Goal: Information Seeking & Learning: Learn about a topic

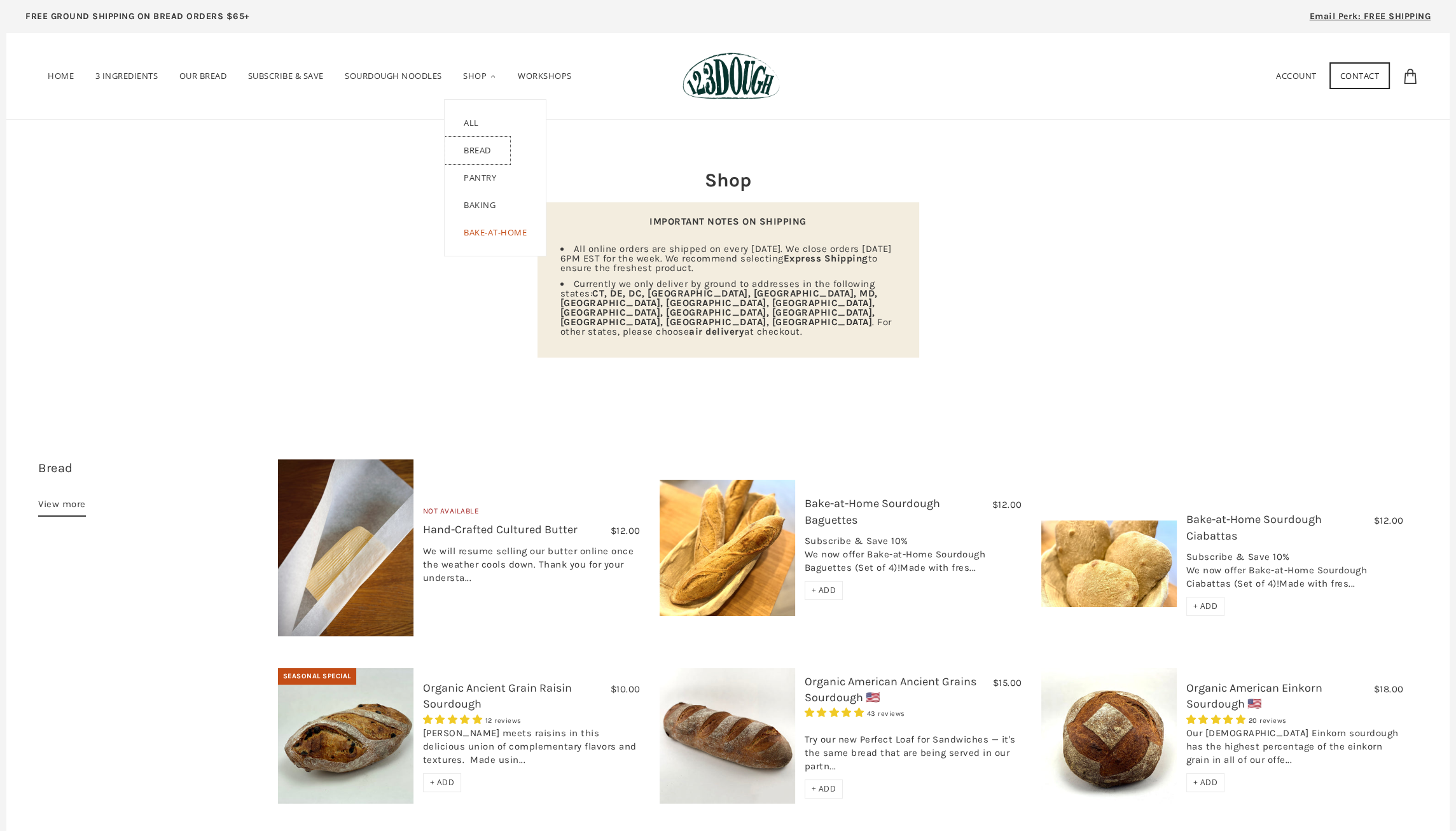
click at [484, 143] on link "Bread" at bounding box center [477, 151] width 65 height 28
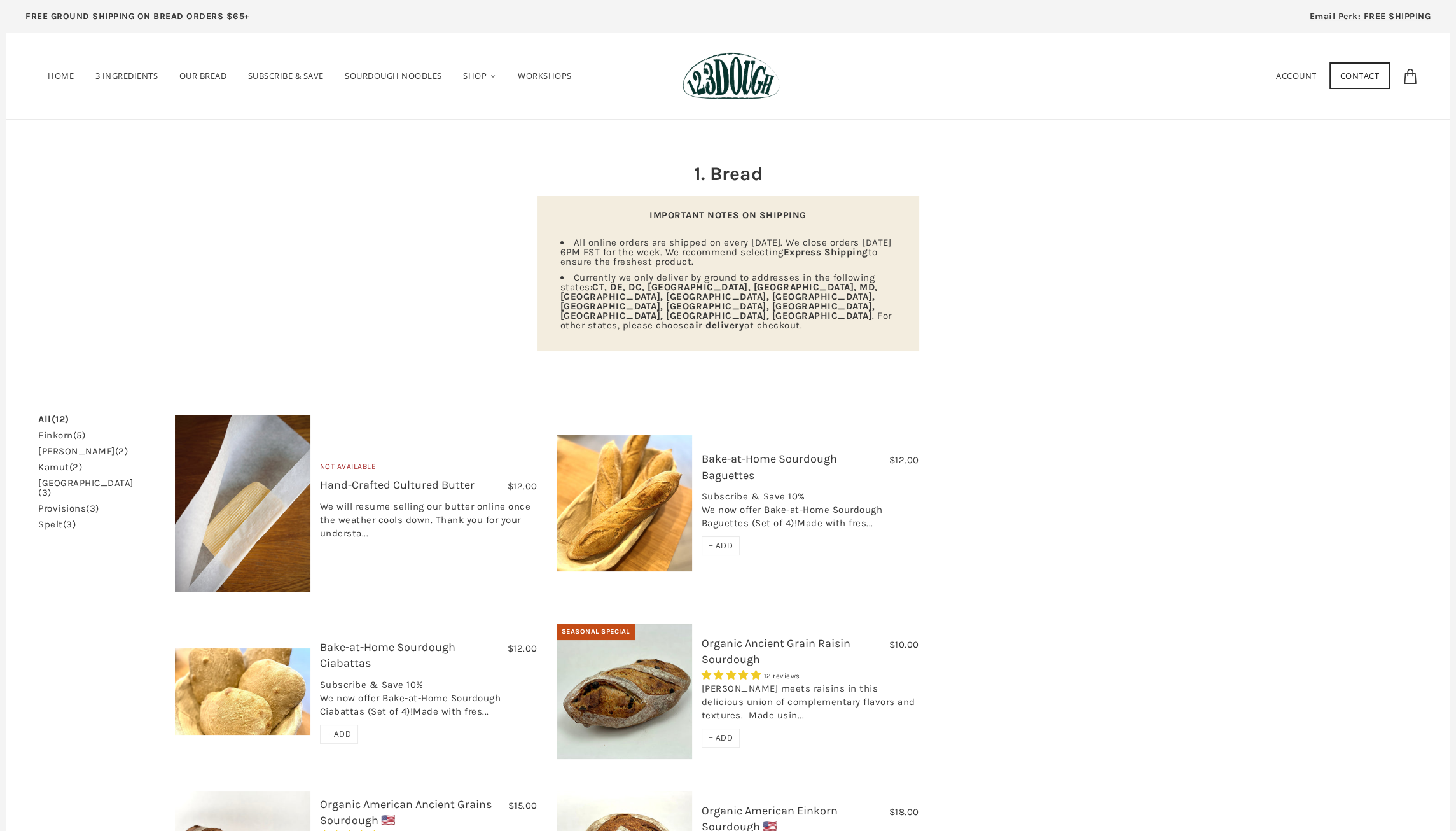
click at [54, 520] on link "spelt (3)" at bounding box center [57, 524] width 38 height 9
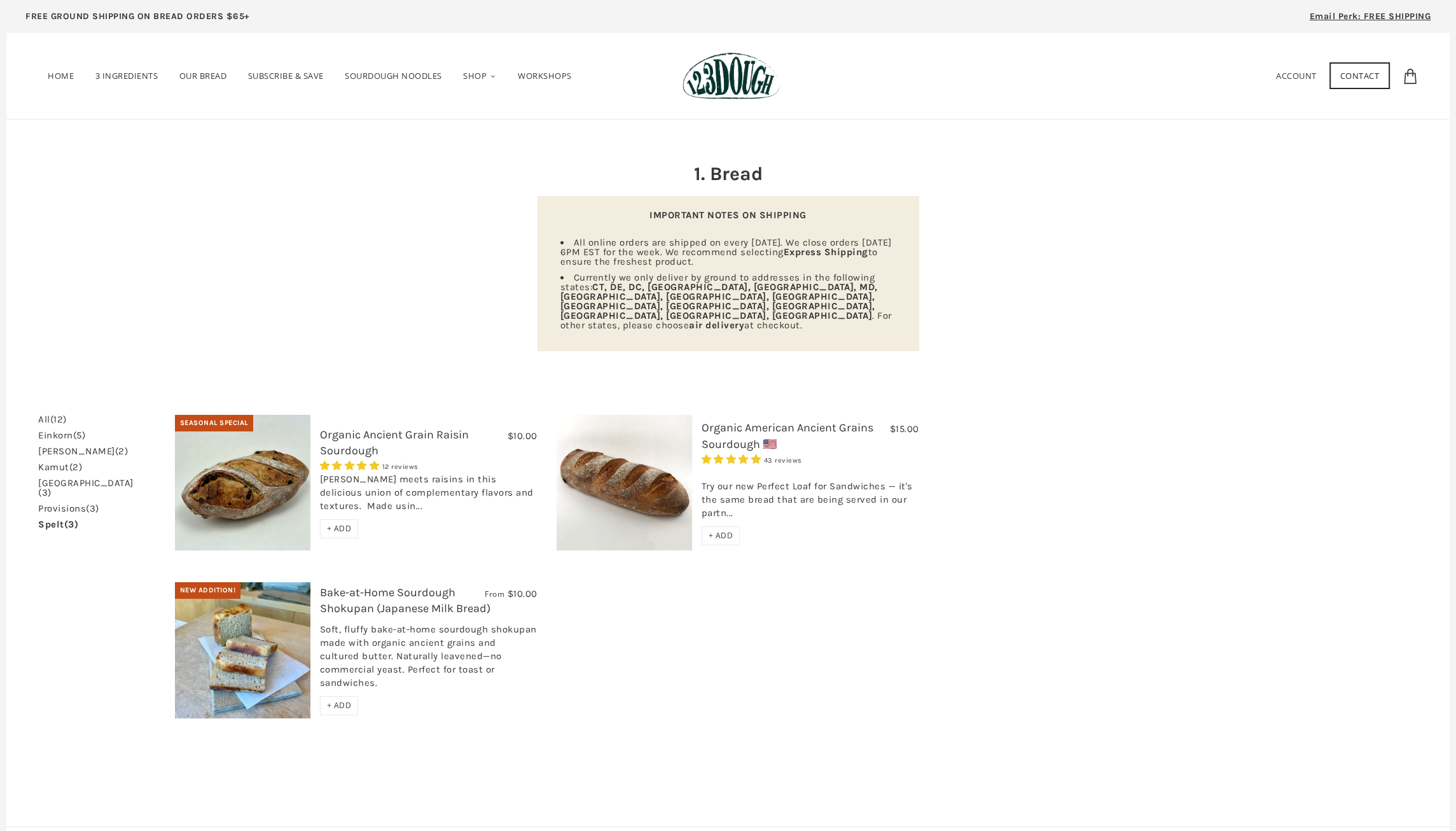
click at [351, 427] on link "Organic Ancient Grain Raisin Sourdough" at bounding box center [394, 442] width 149 height 30
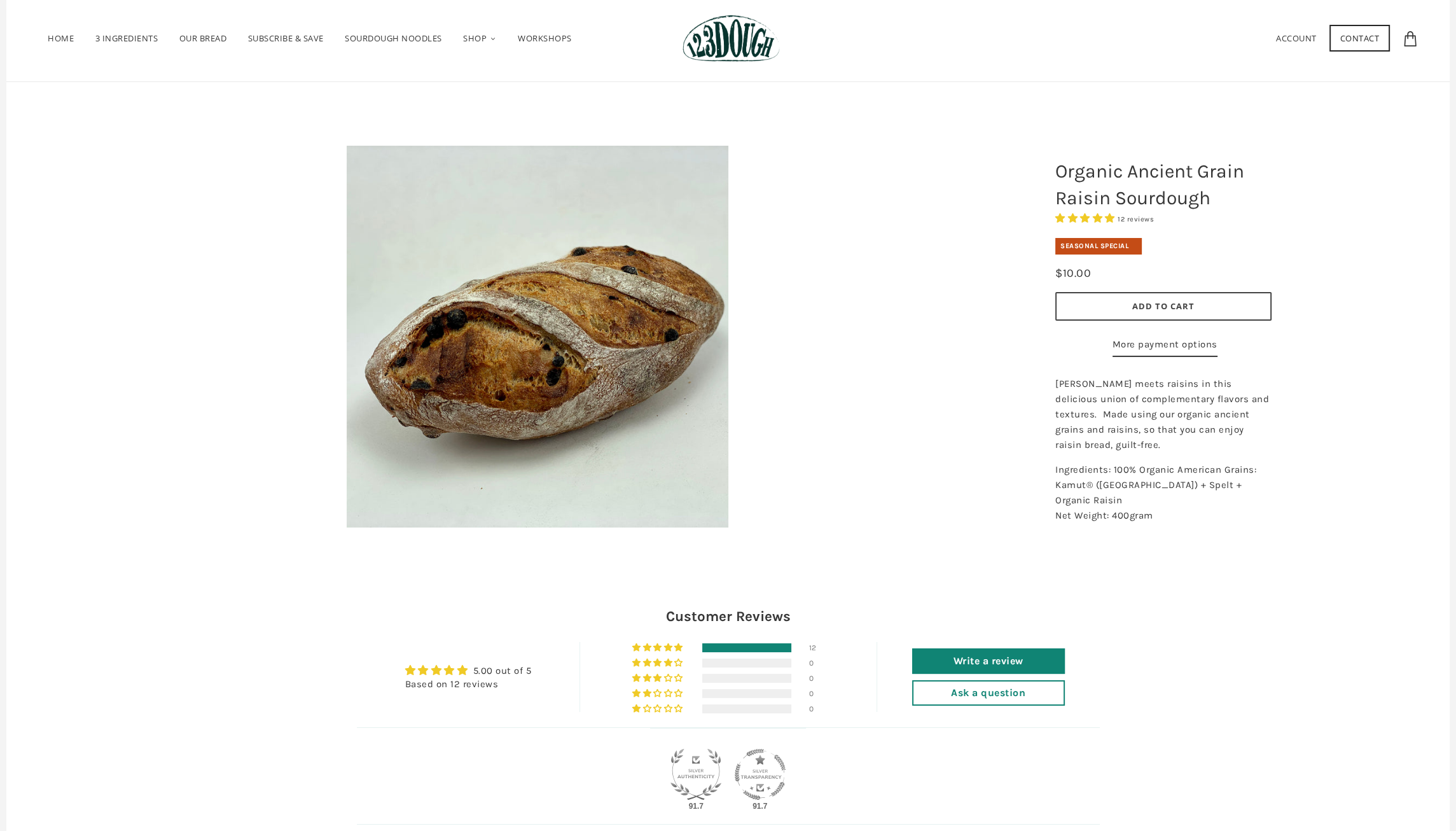
scroll to position [29, 0]
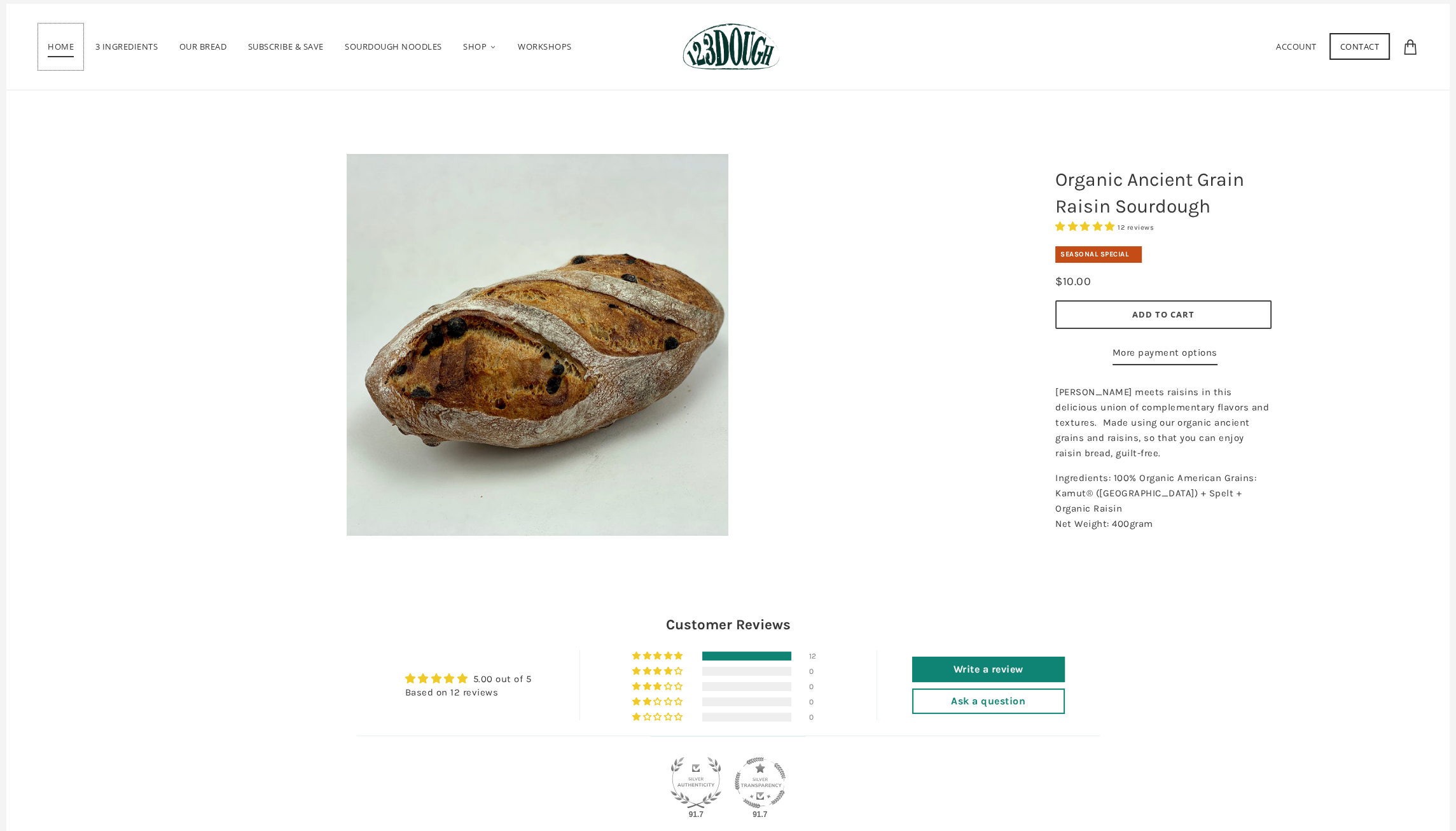
click at [65, 50] on span "Home" at bounding box center [61, 49] width 26 height 17
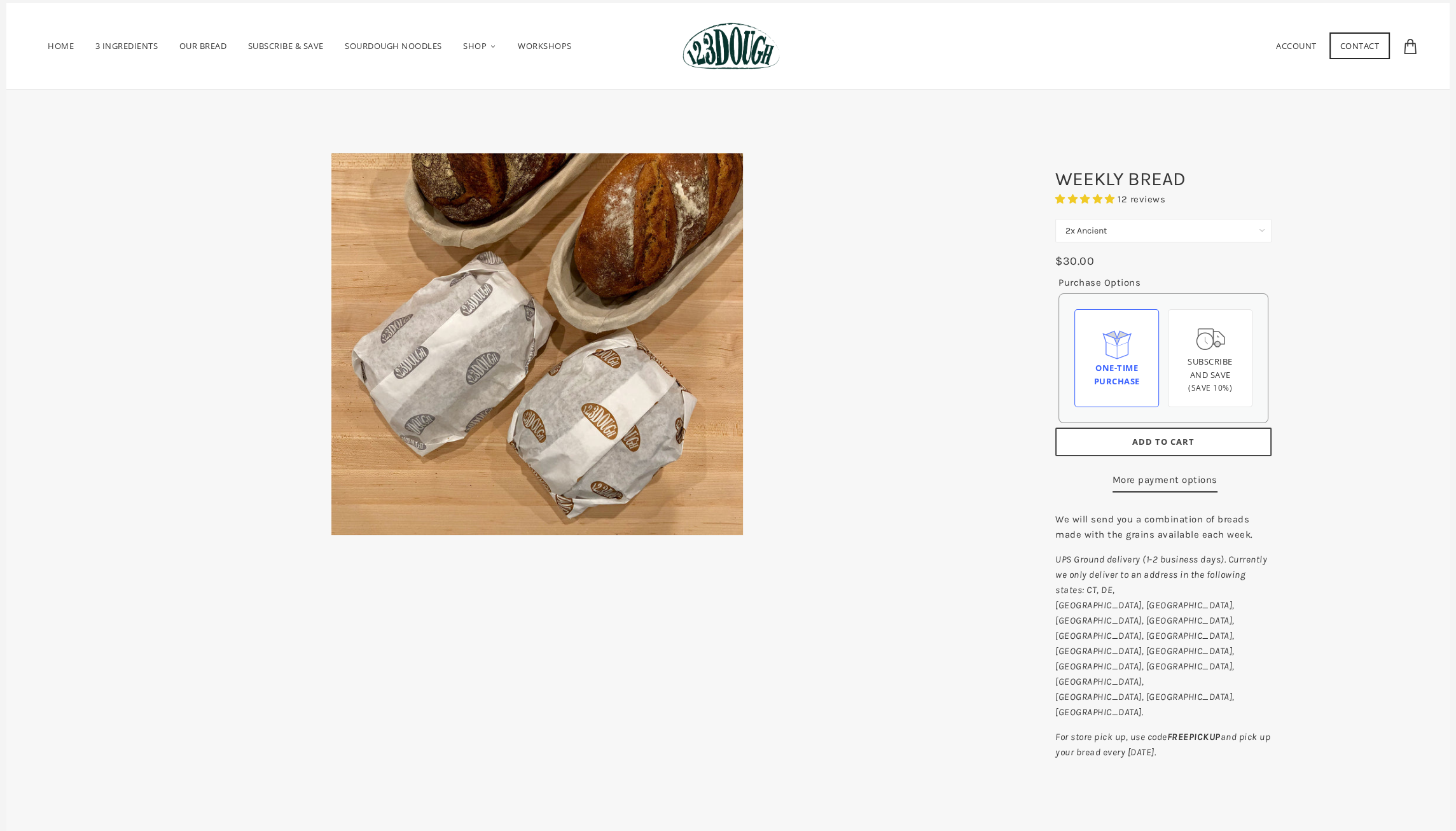
scroll to position [25, 0]
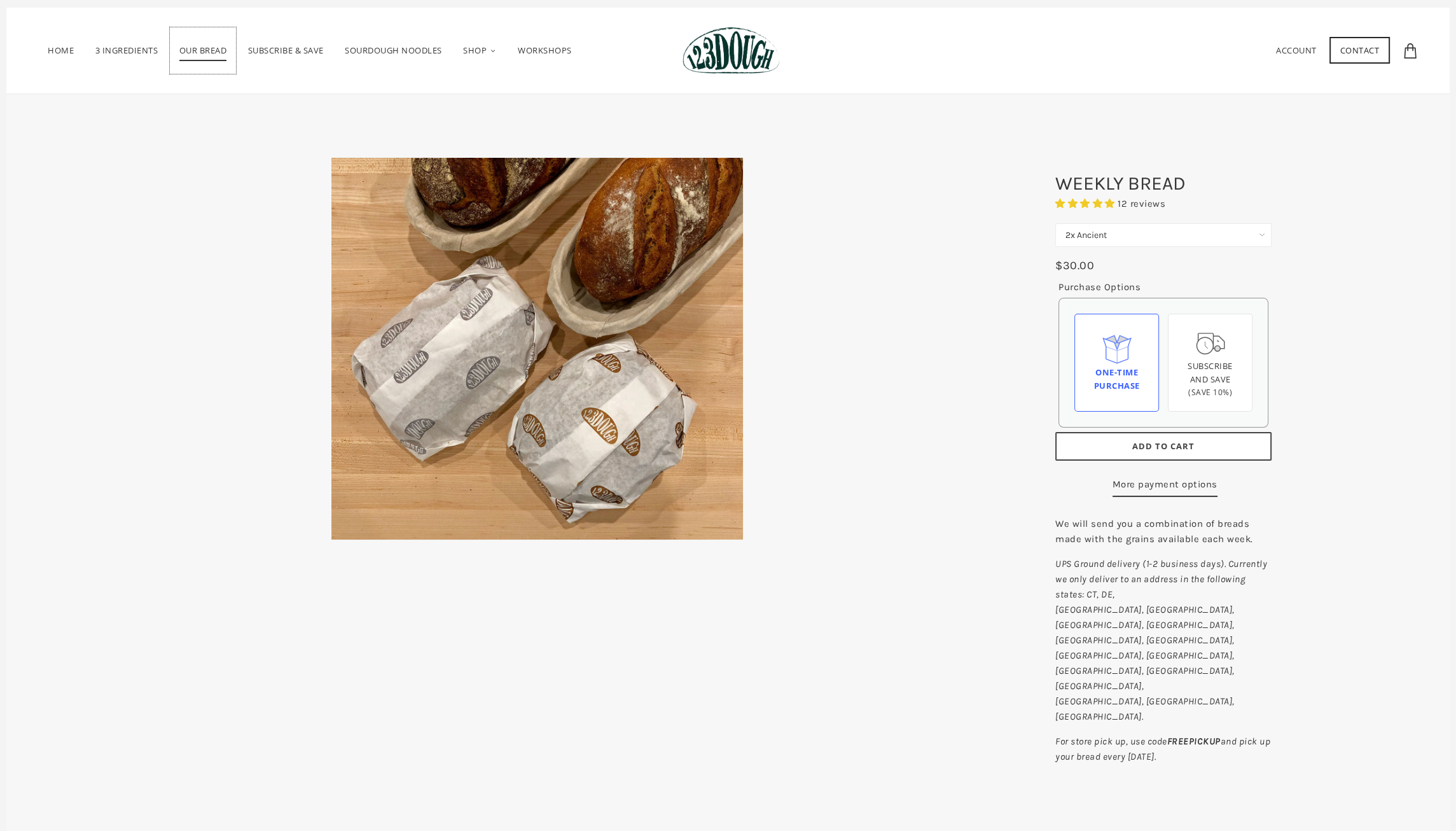
click at [198, 48] on span "Our Bread" at bounding box center [203, 53] width 48 height 17
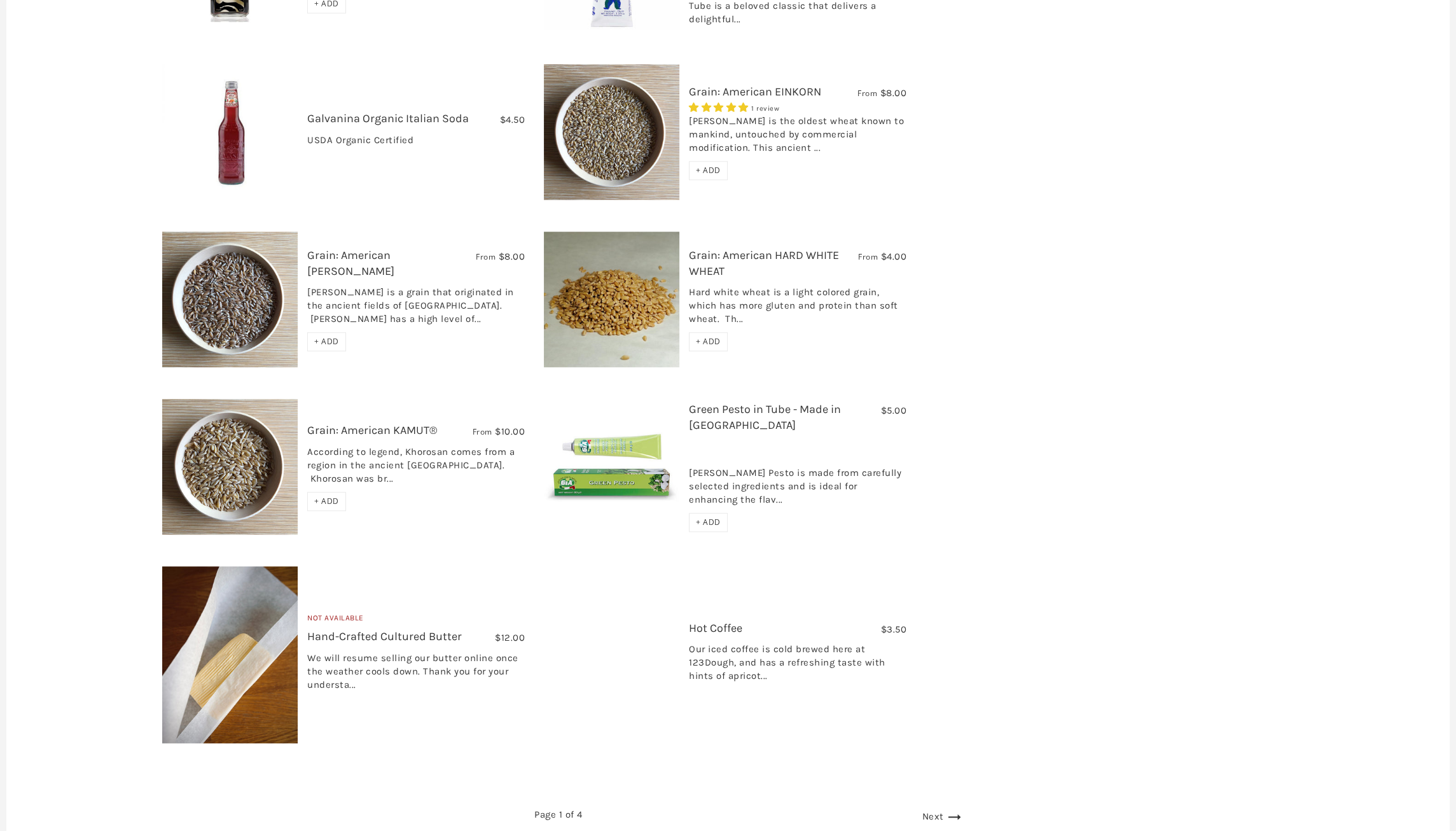
scroll to position [1774, 0]
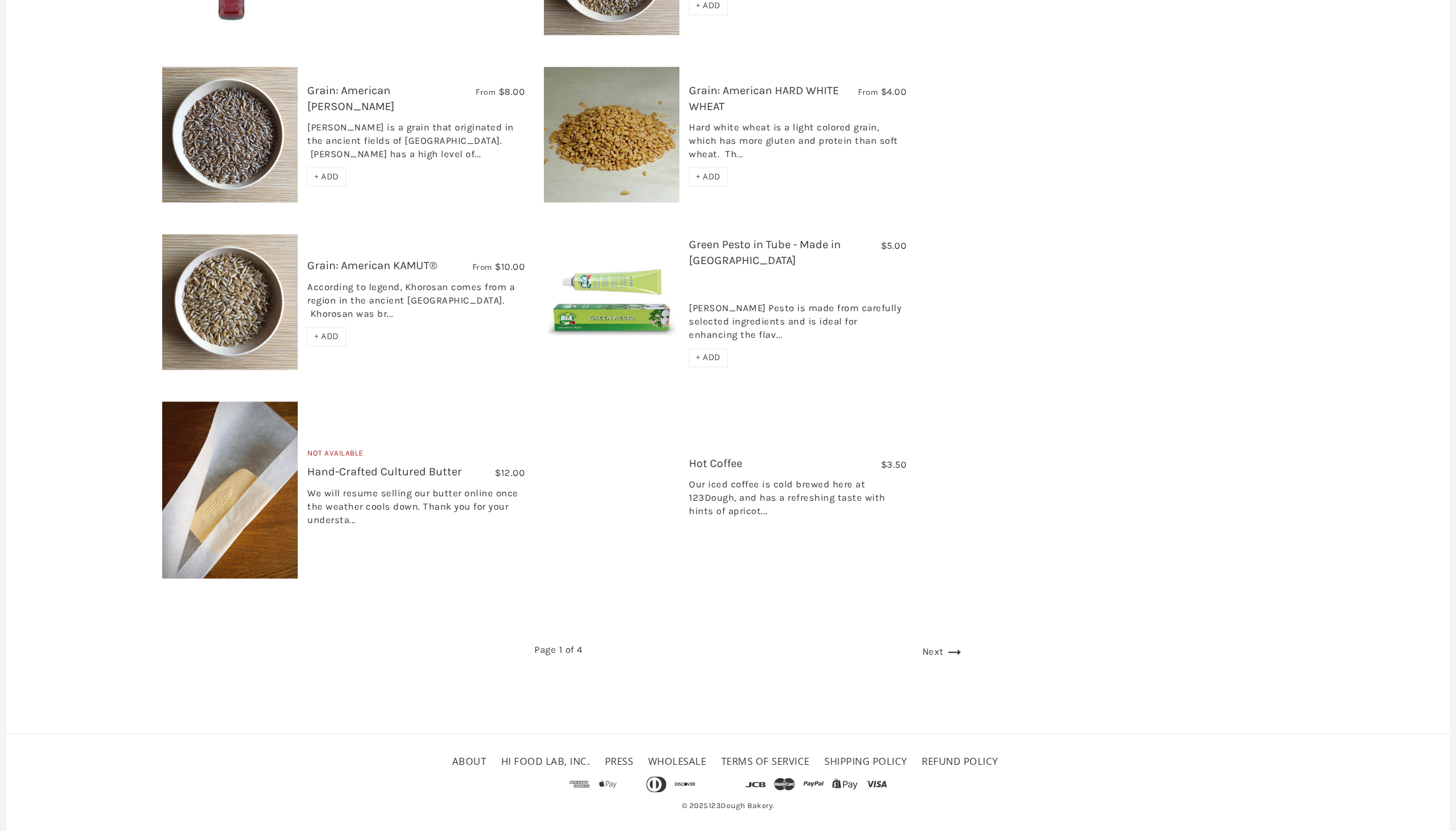
click at [929, 646] on link "Next" at bounding box center [943, 651] width 42 height 12
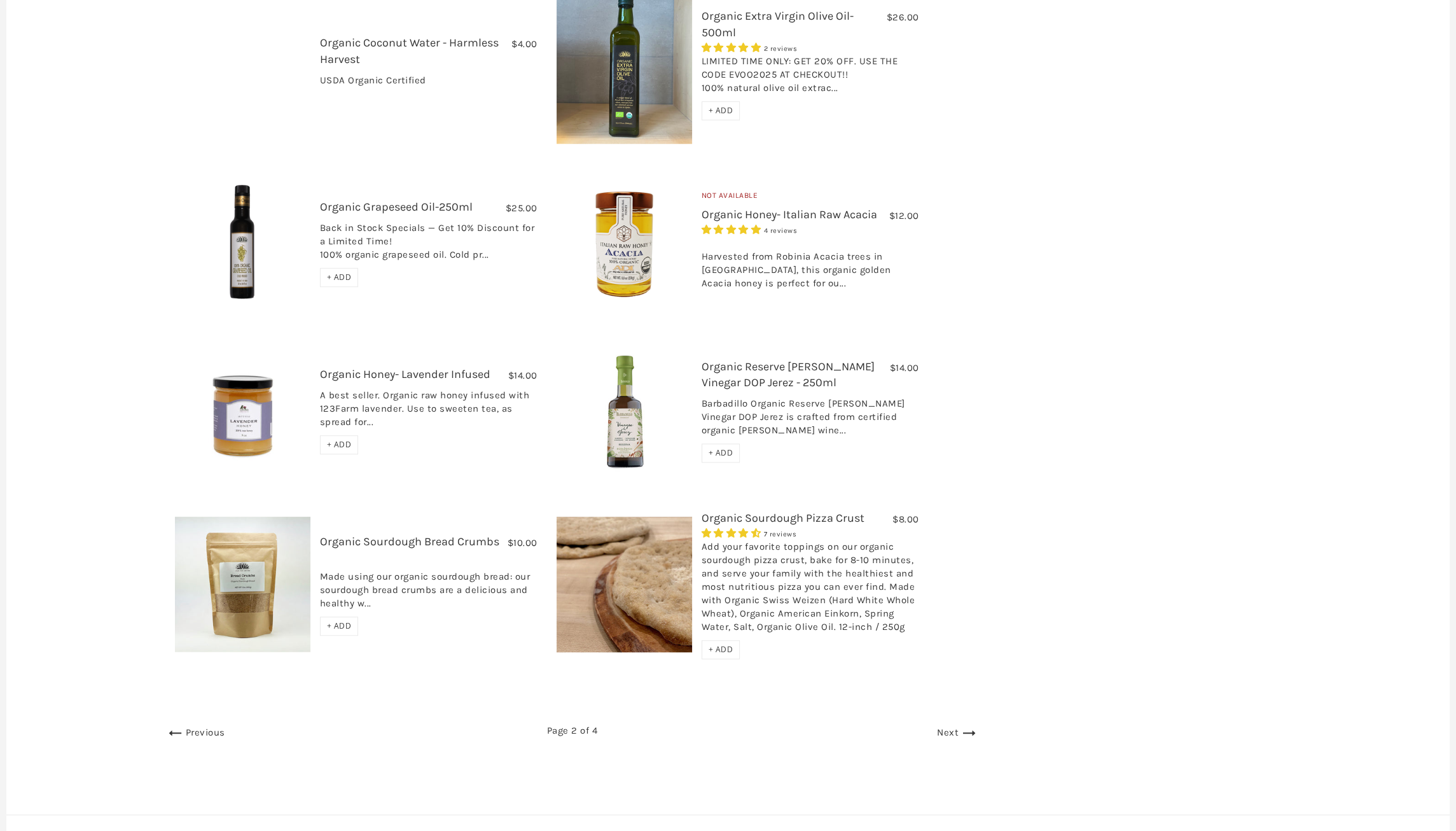
scroll to position [1623, 0]
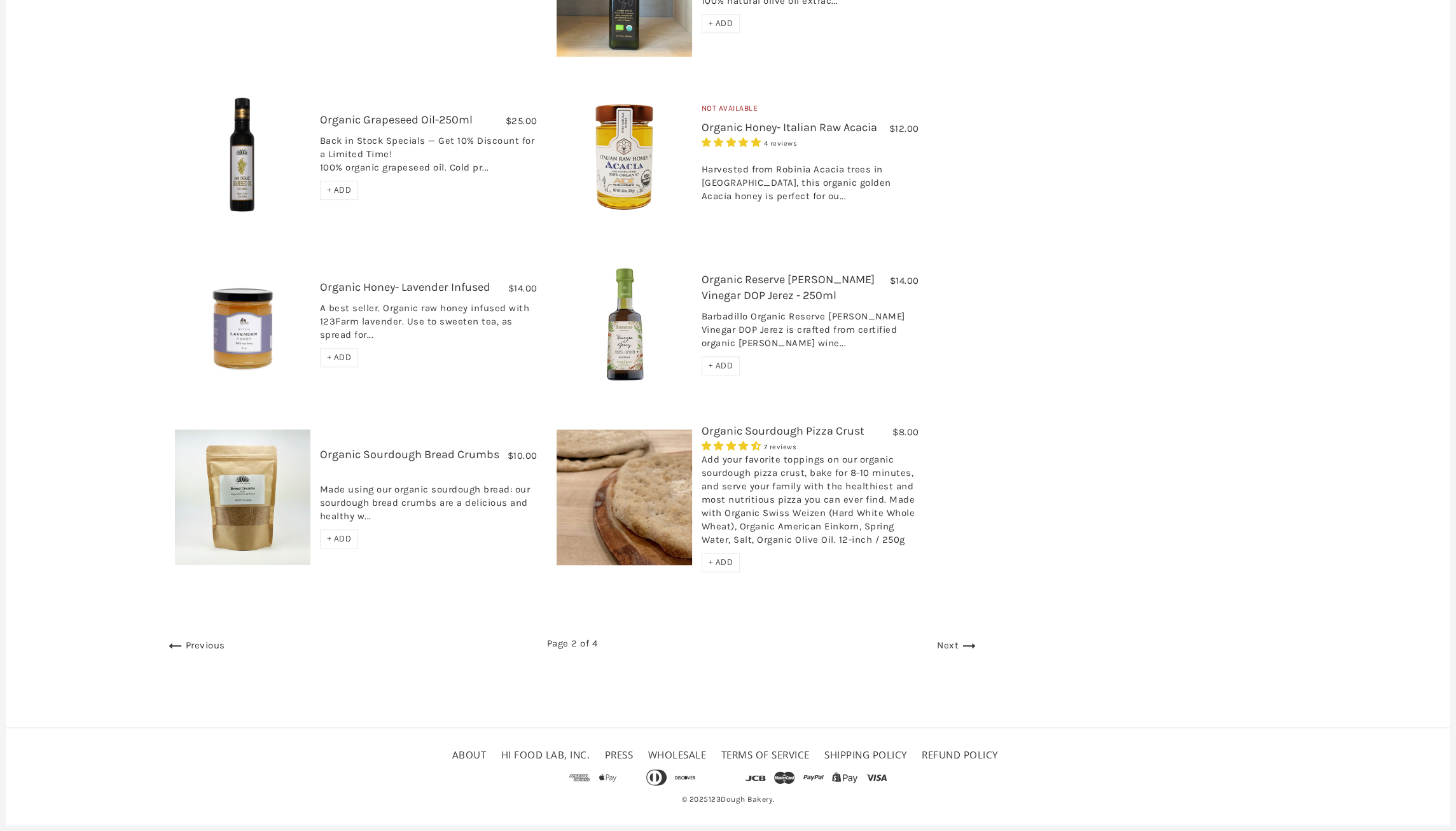
click at [937, 640] on link "Next" at bounding box center [958, 645] width 42 height 12
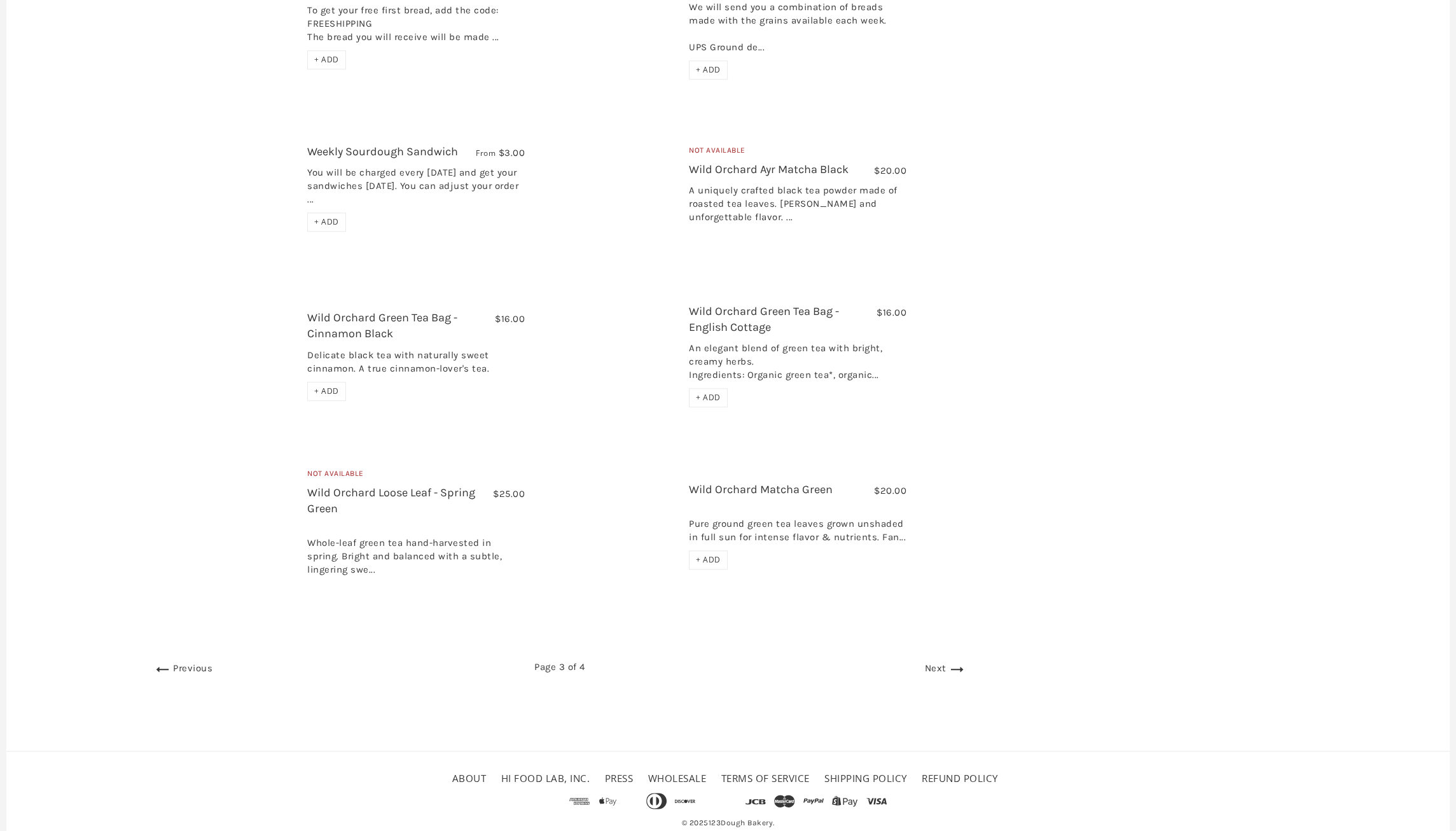
scroll to position [1797, 0]
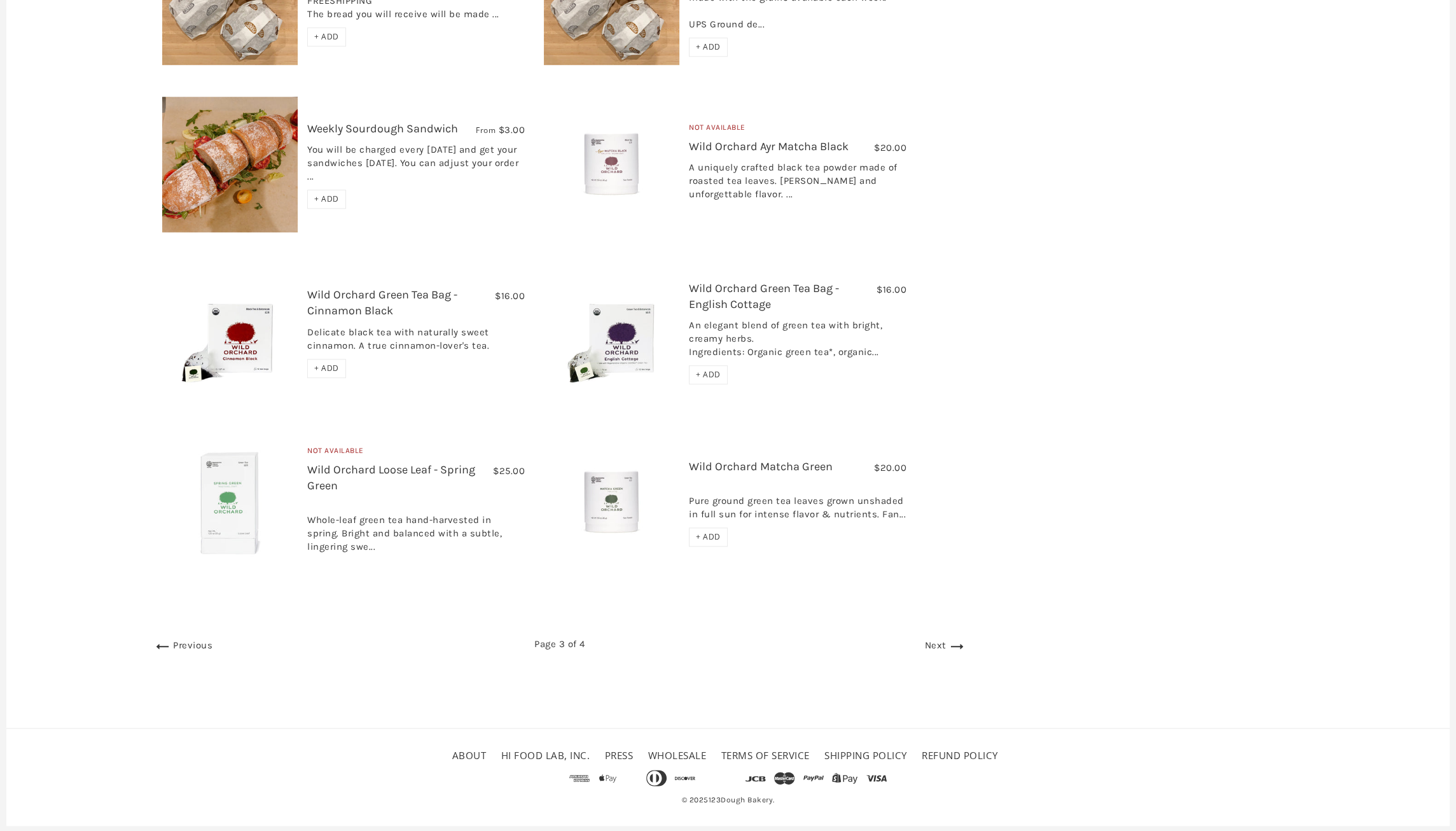
click at [935, 643] on link "Next" at bounding box center [946, 645] width 42 height 12
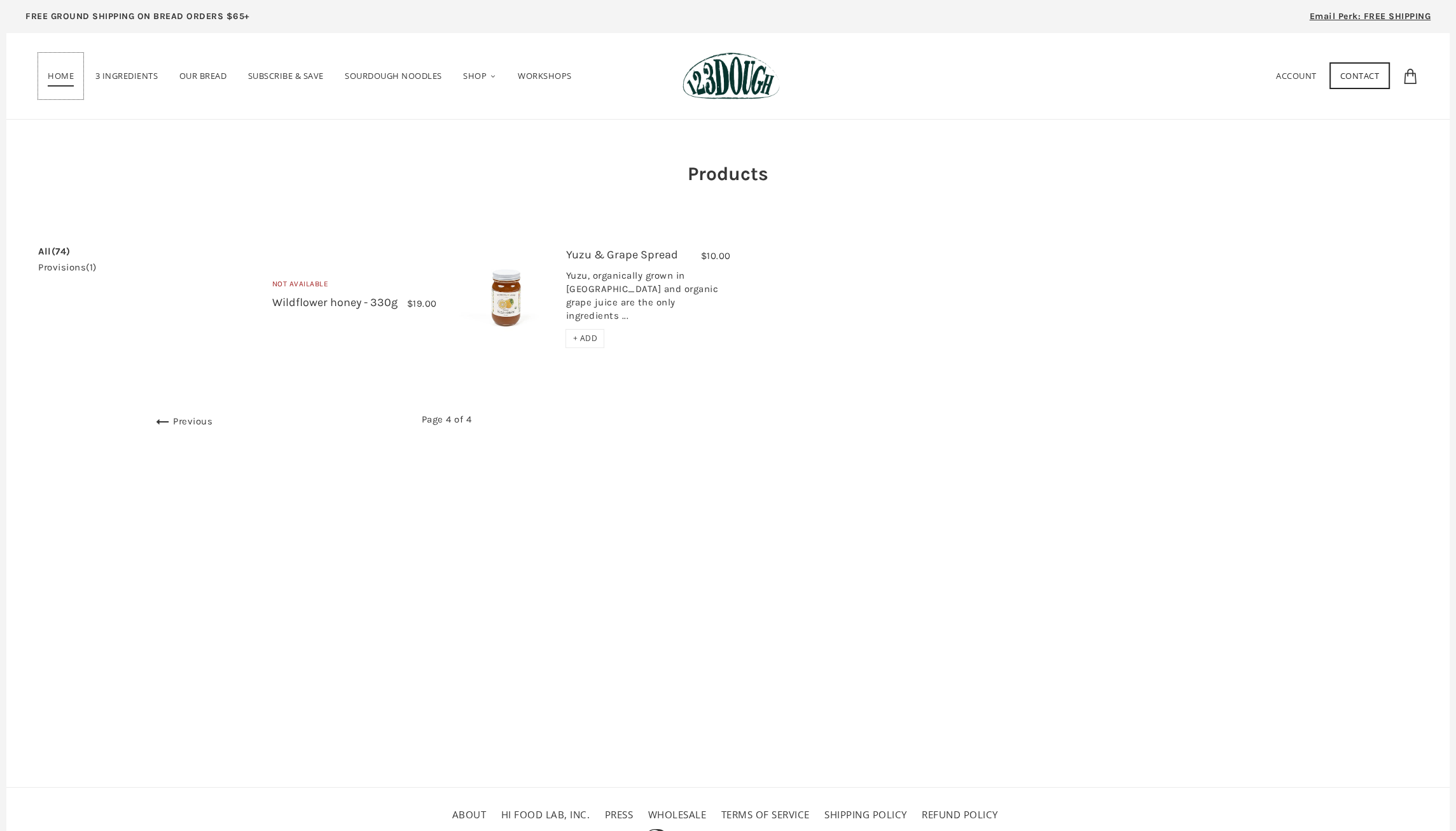
click at [61, 71] on span "Home" at bounding box center [61, 78] width 26 height 17
